Goal: Find contact information: Find contact information

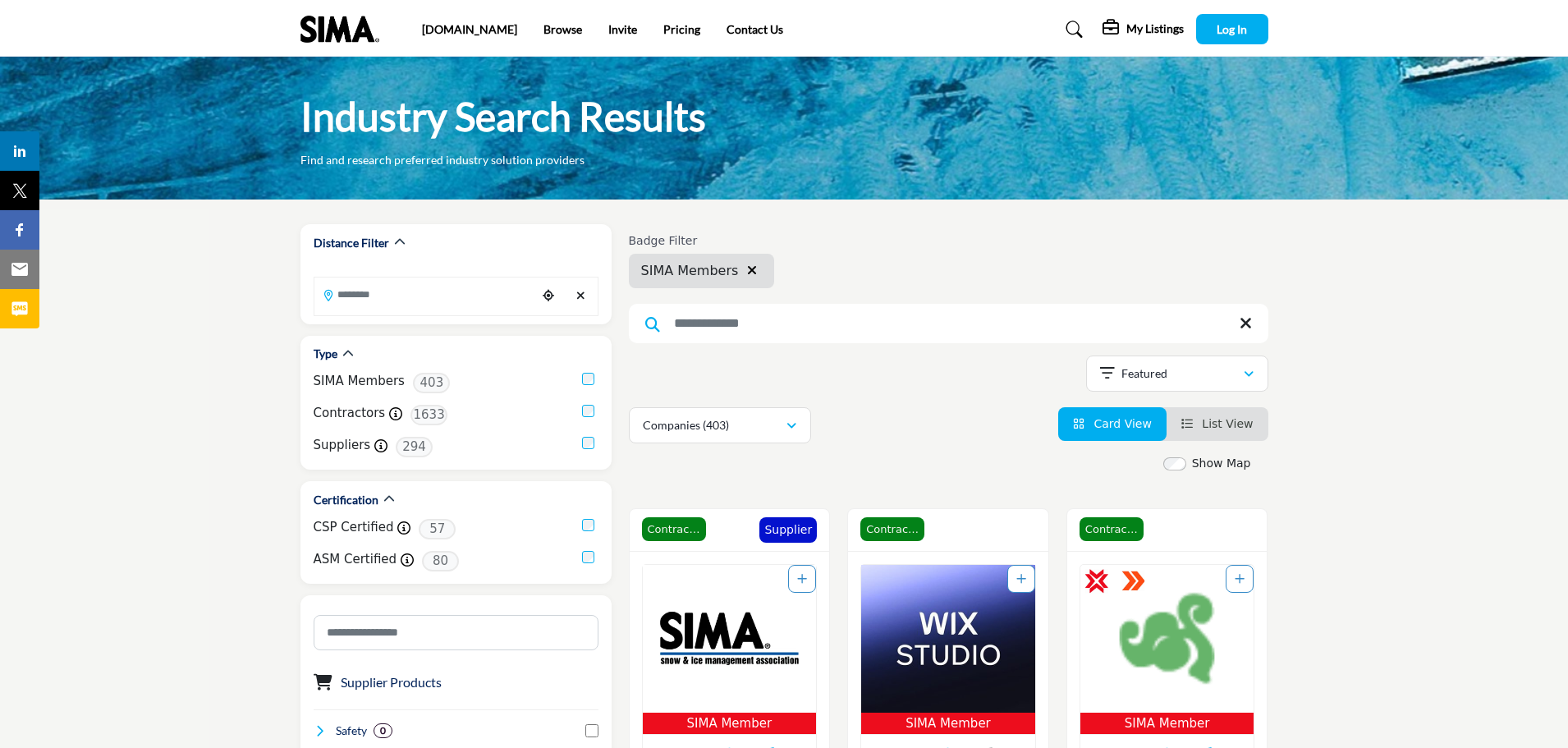
click at [1131, 35] on h5 "My Listings" at bounding box center [1156, 29] width 58 height 14
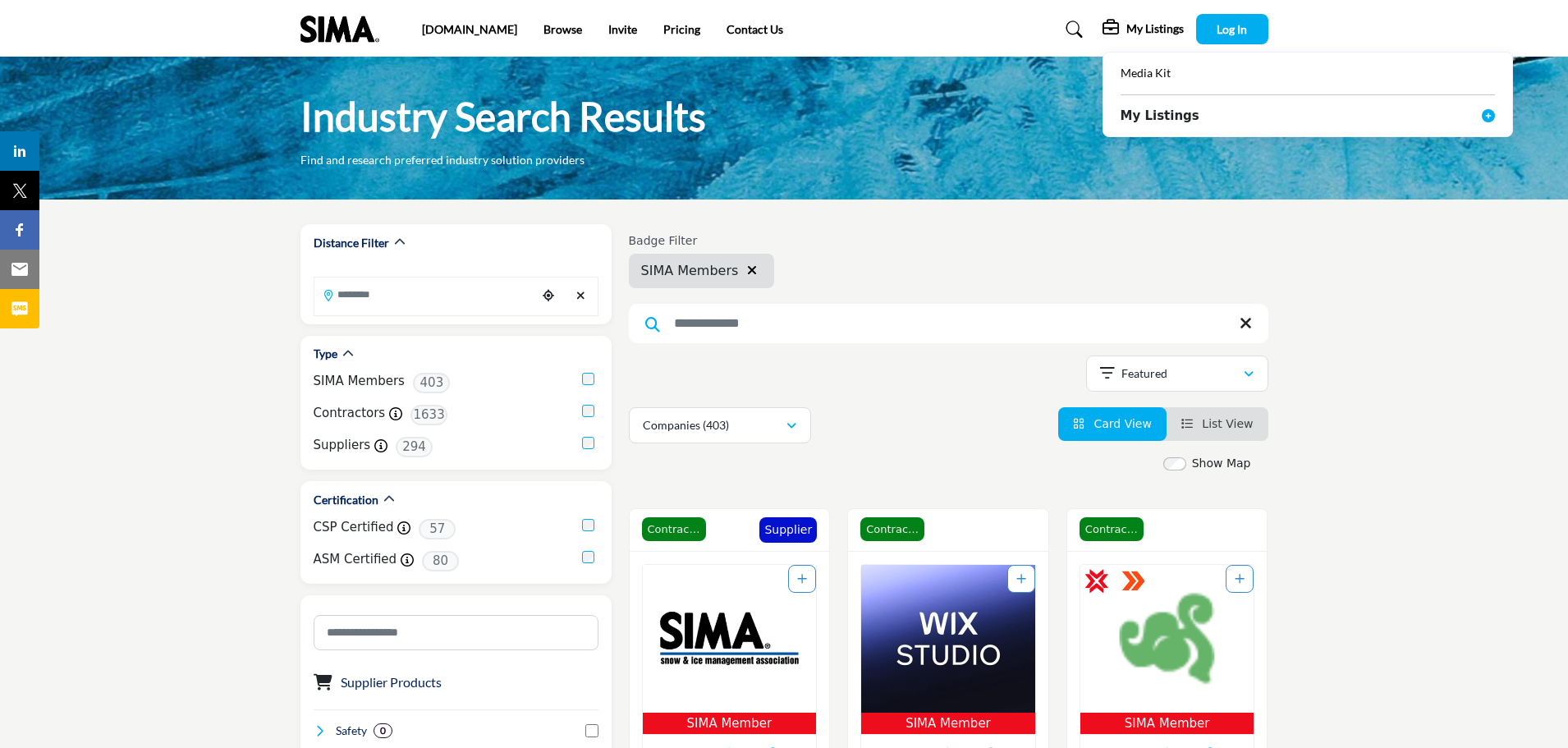
click at [1162, 122] on b "My Listings" at bounding box center [1160, 116] width 79 height 19
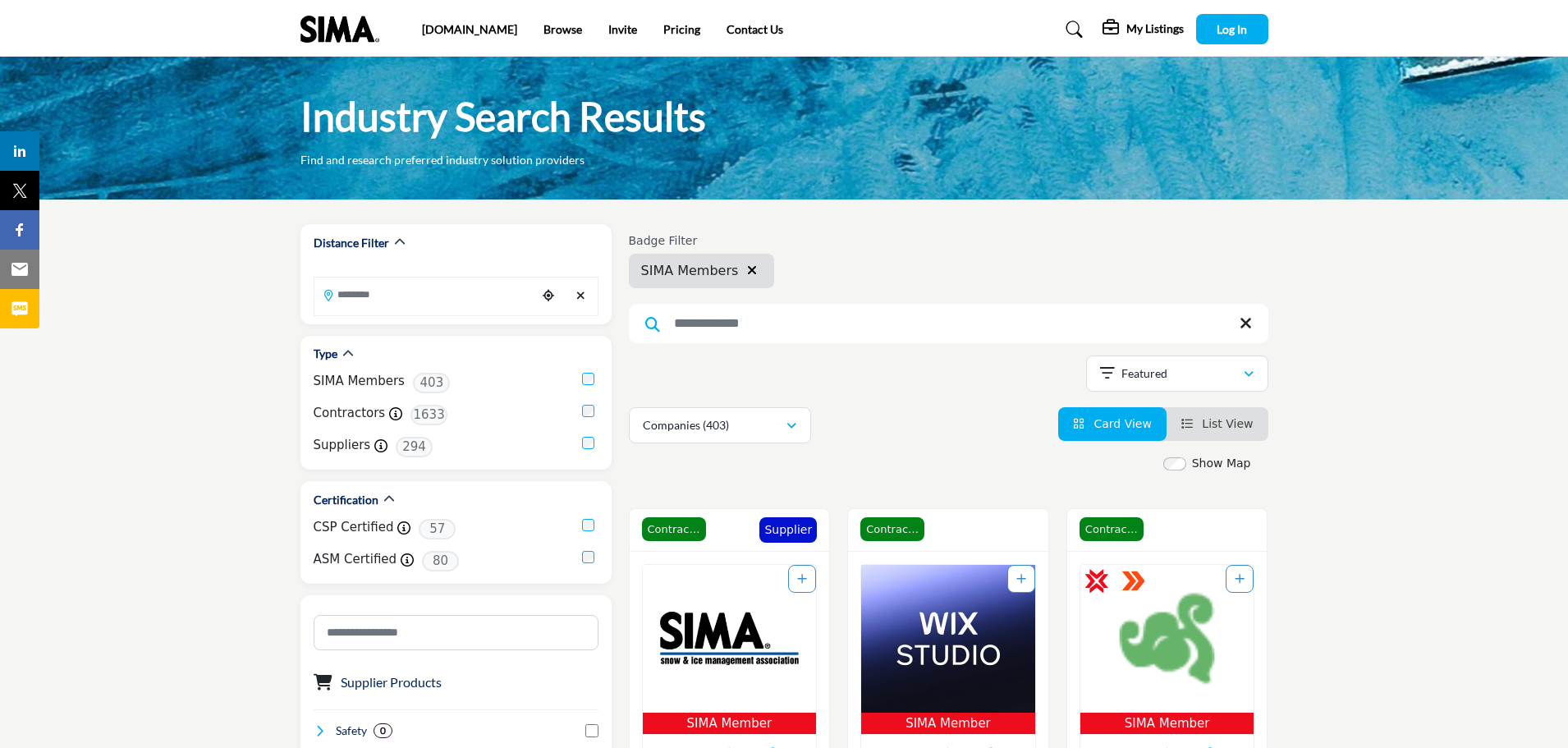
click at [1111, 31] on icon at bounding box center [1113, 28] width 20 height 16
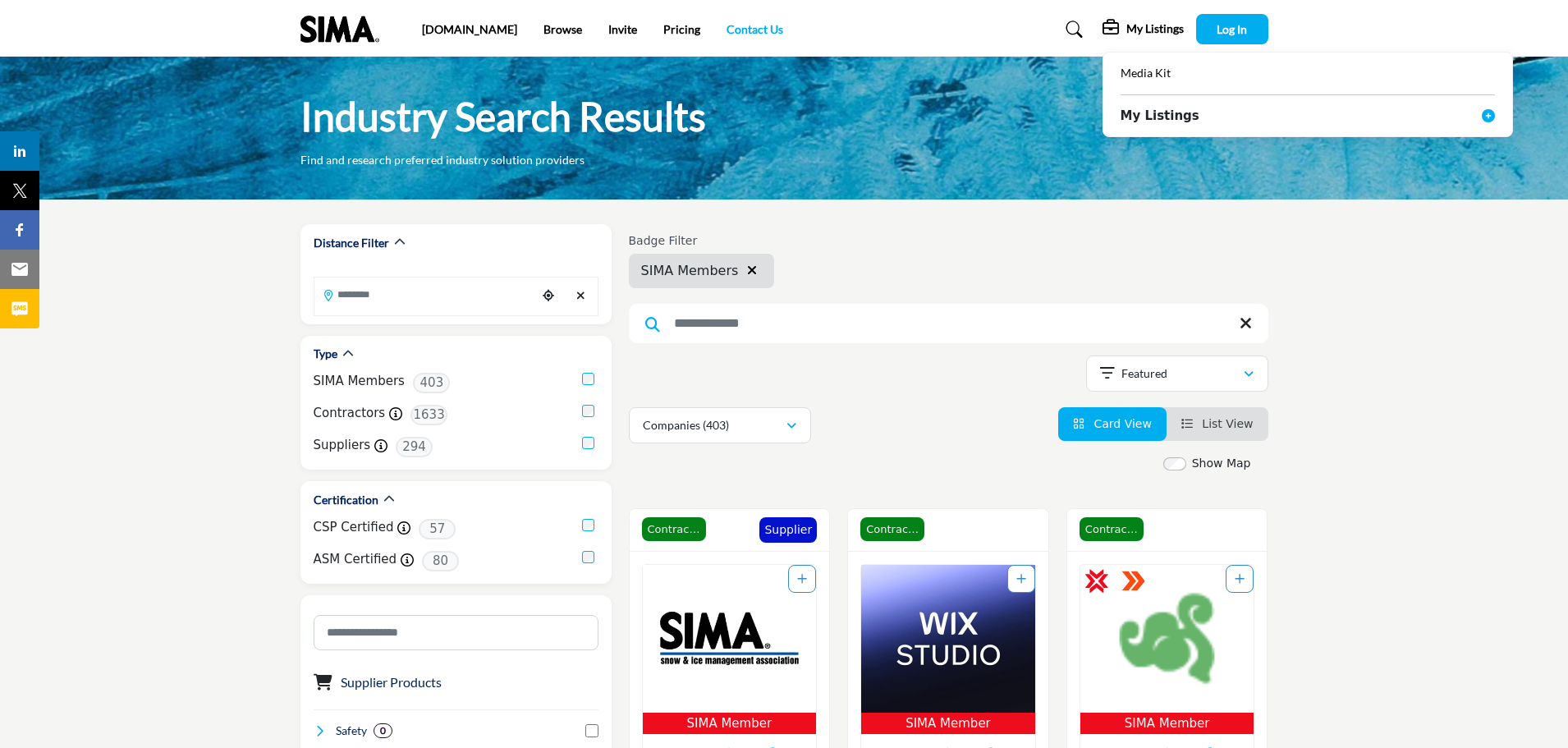
click at [727, 29] on link "Contact Us" at bounding box center [755, 29] width 57 height 14
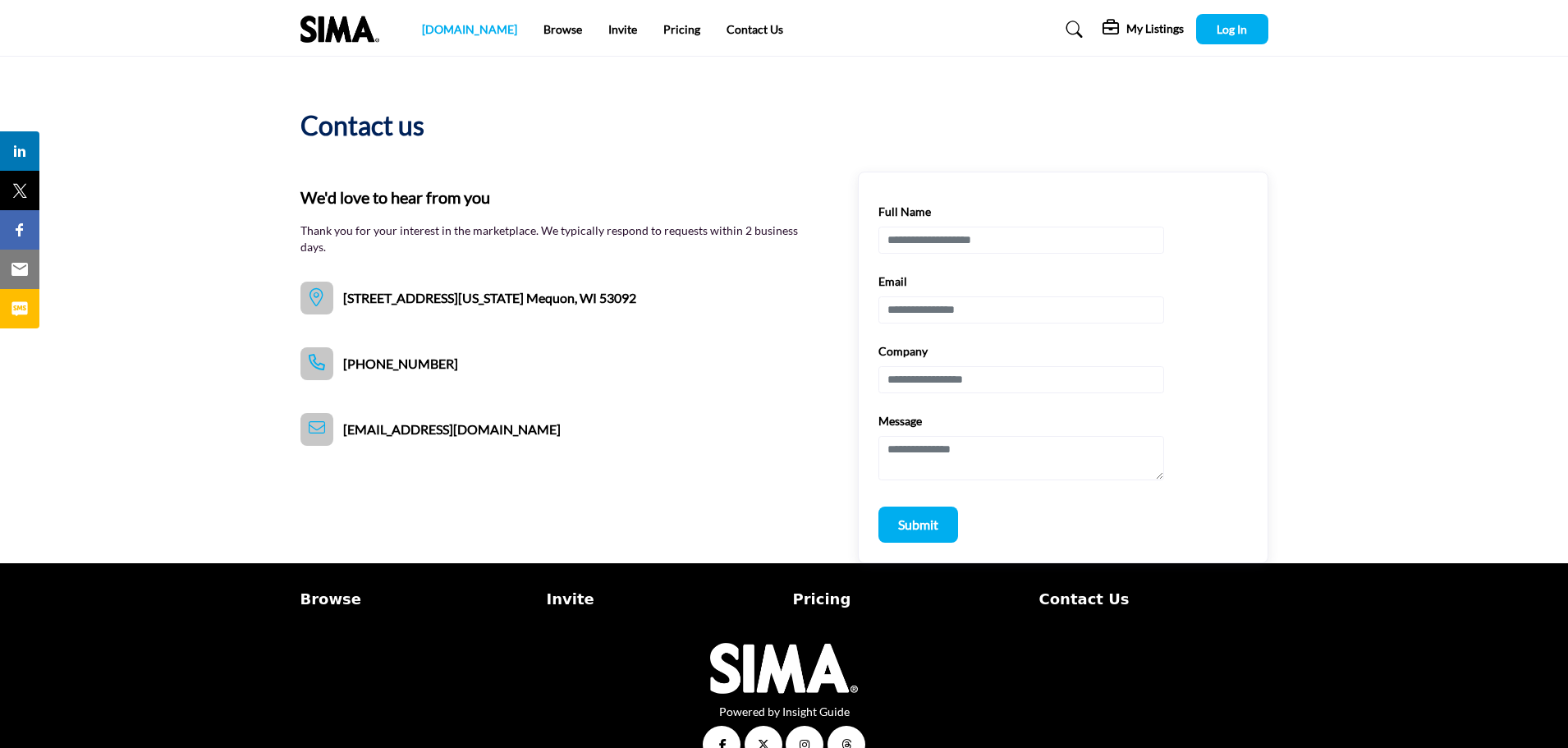
click at [444, 29] on link "[DOMAIN_NAME]" at bounding box center [469, 29] width 95 height 14
